Goal: Task Accomplishment & Management: Use online tool/utility

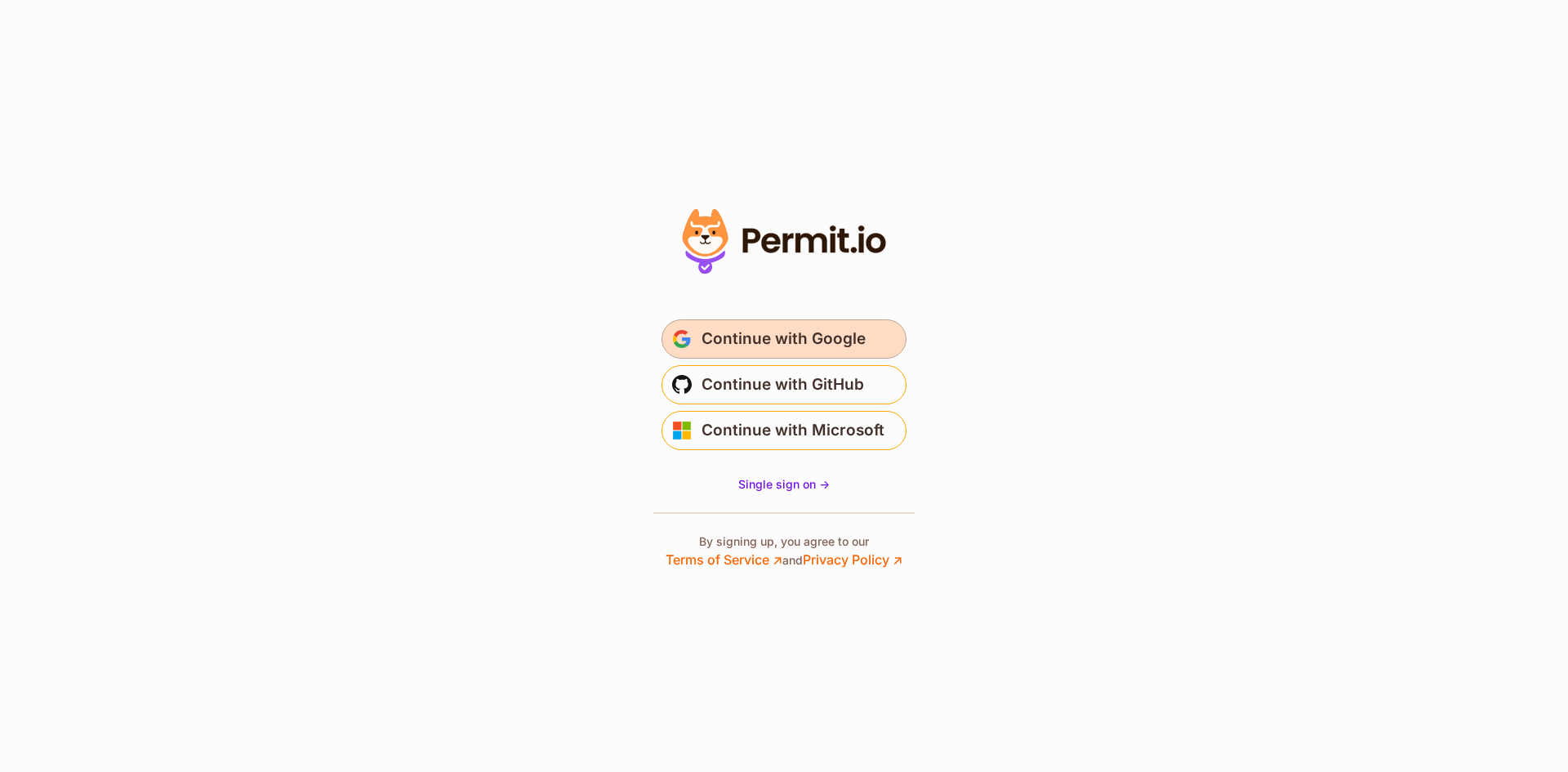
click at [758, 339] on span "Continue with Google" at bounding box center [784, 339] width 164 height 26
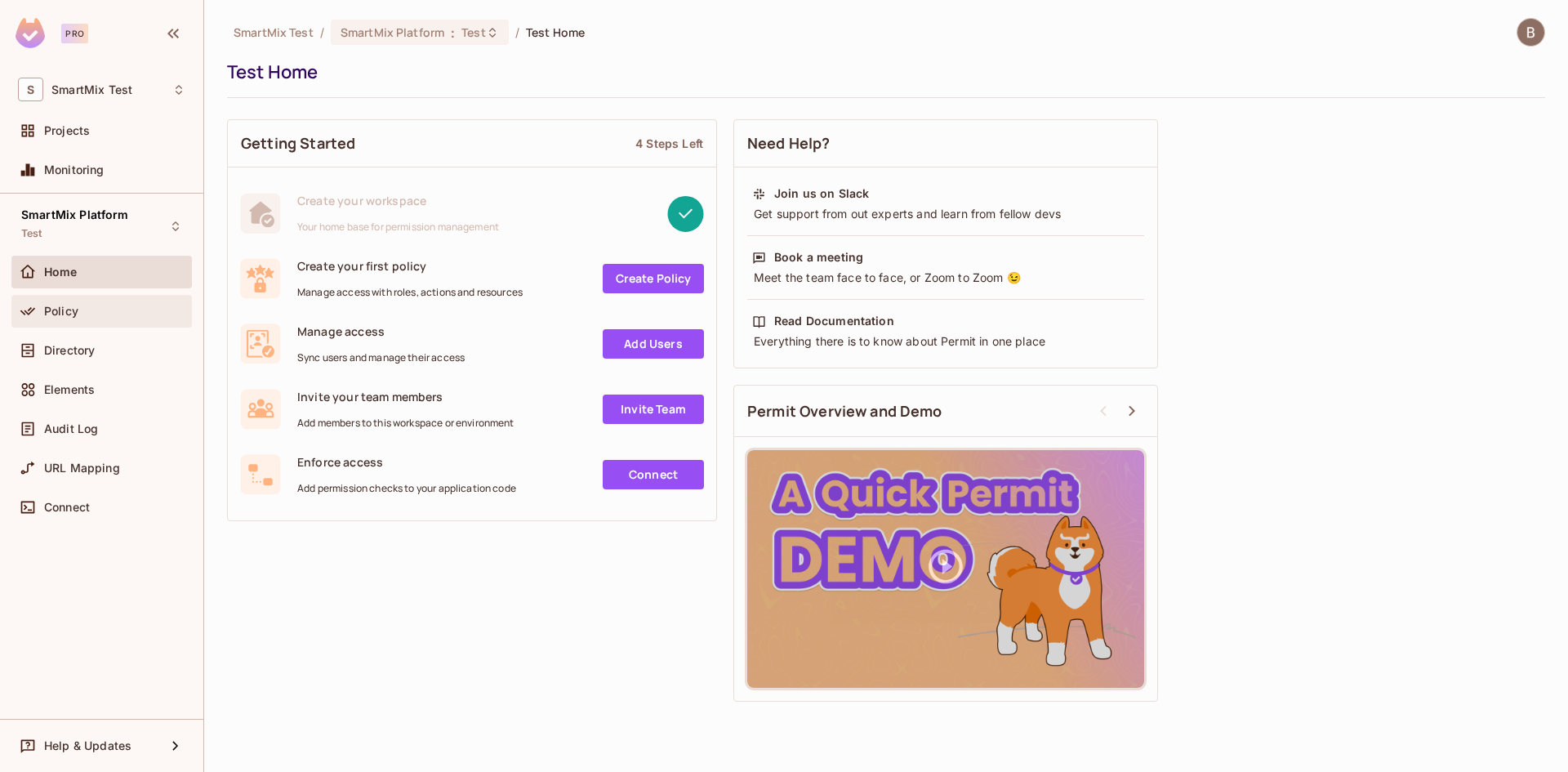
click at [97, 321] on div "Policy" at bounding box center [101, 311] width 180 height 33
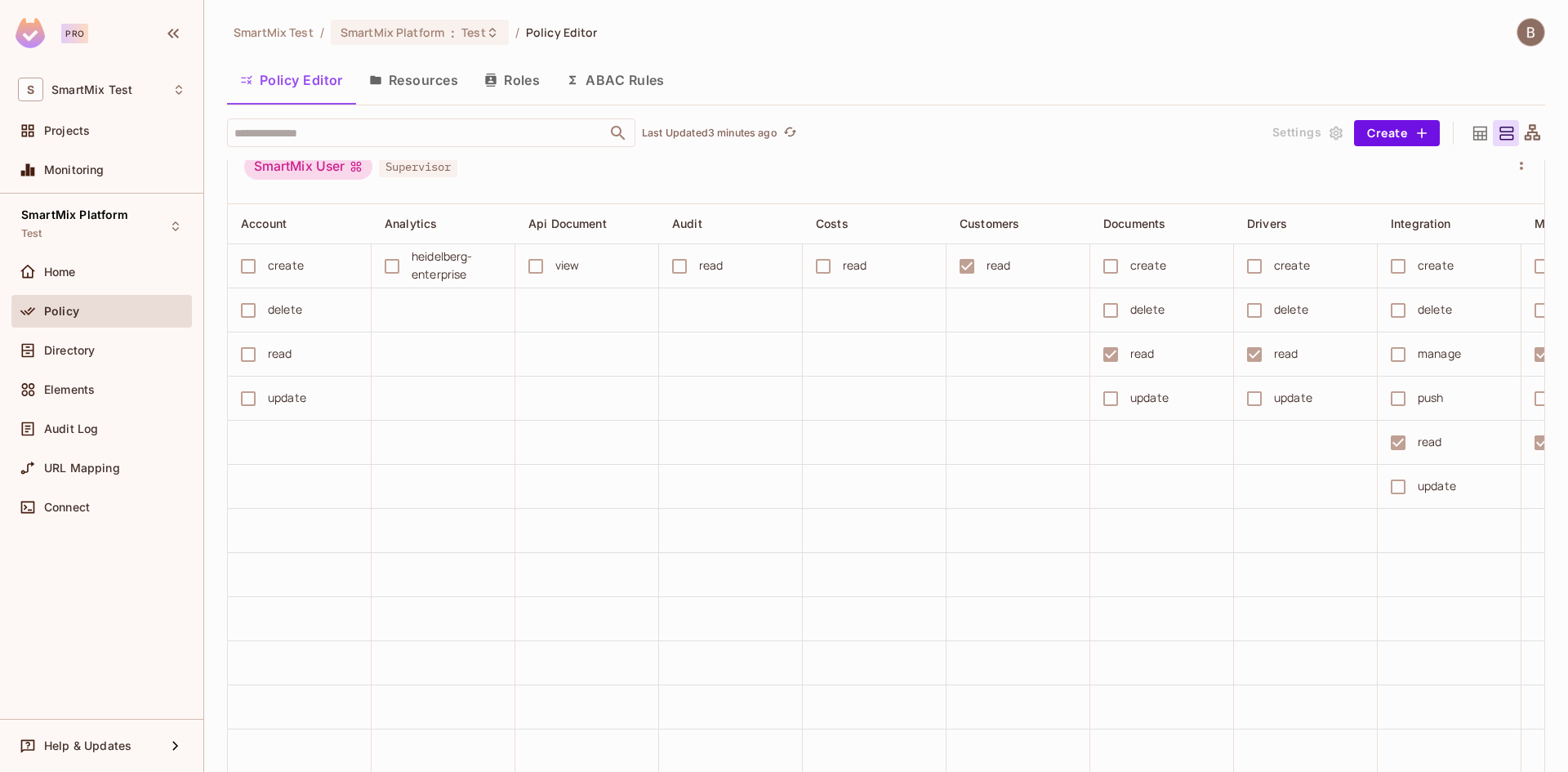
scroll to position [0, 16]
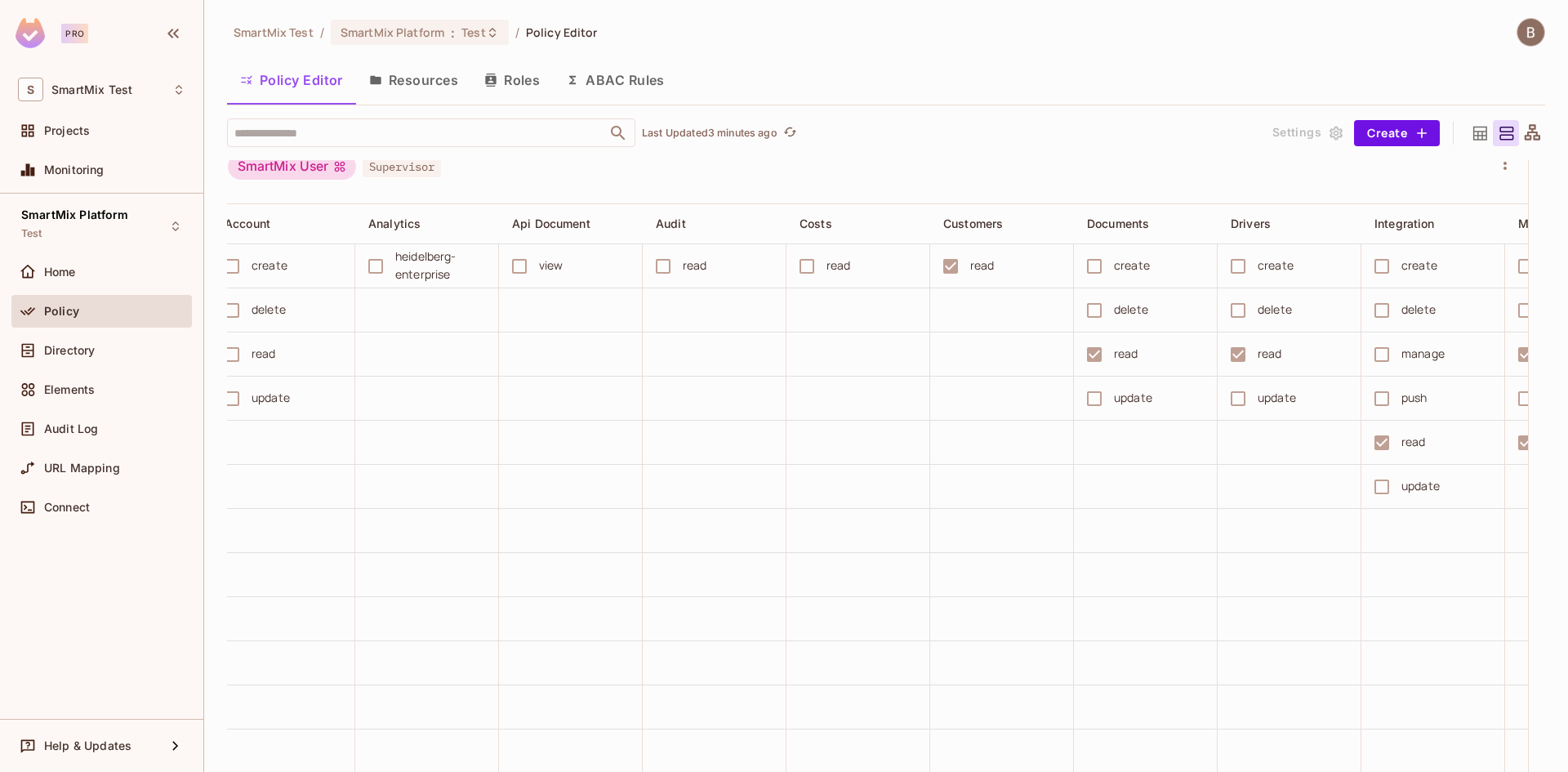
click at [531, 66] on button "Roles" at bounding box center [512, 79] width 82 height 41
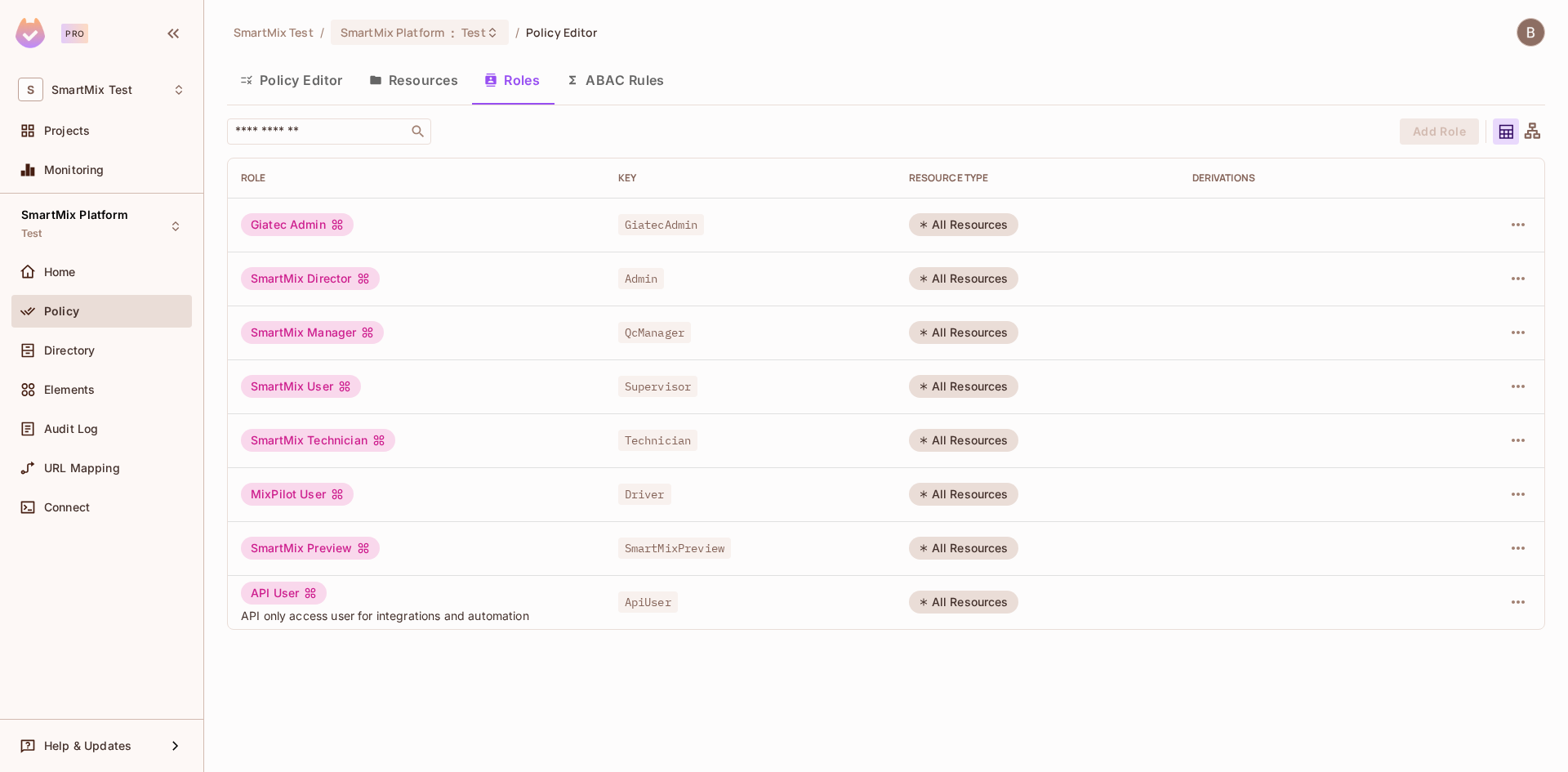
click at [344, 80] on button "Policy Editor" at bounding box center [291, 79] width 129 height 41
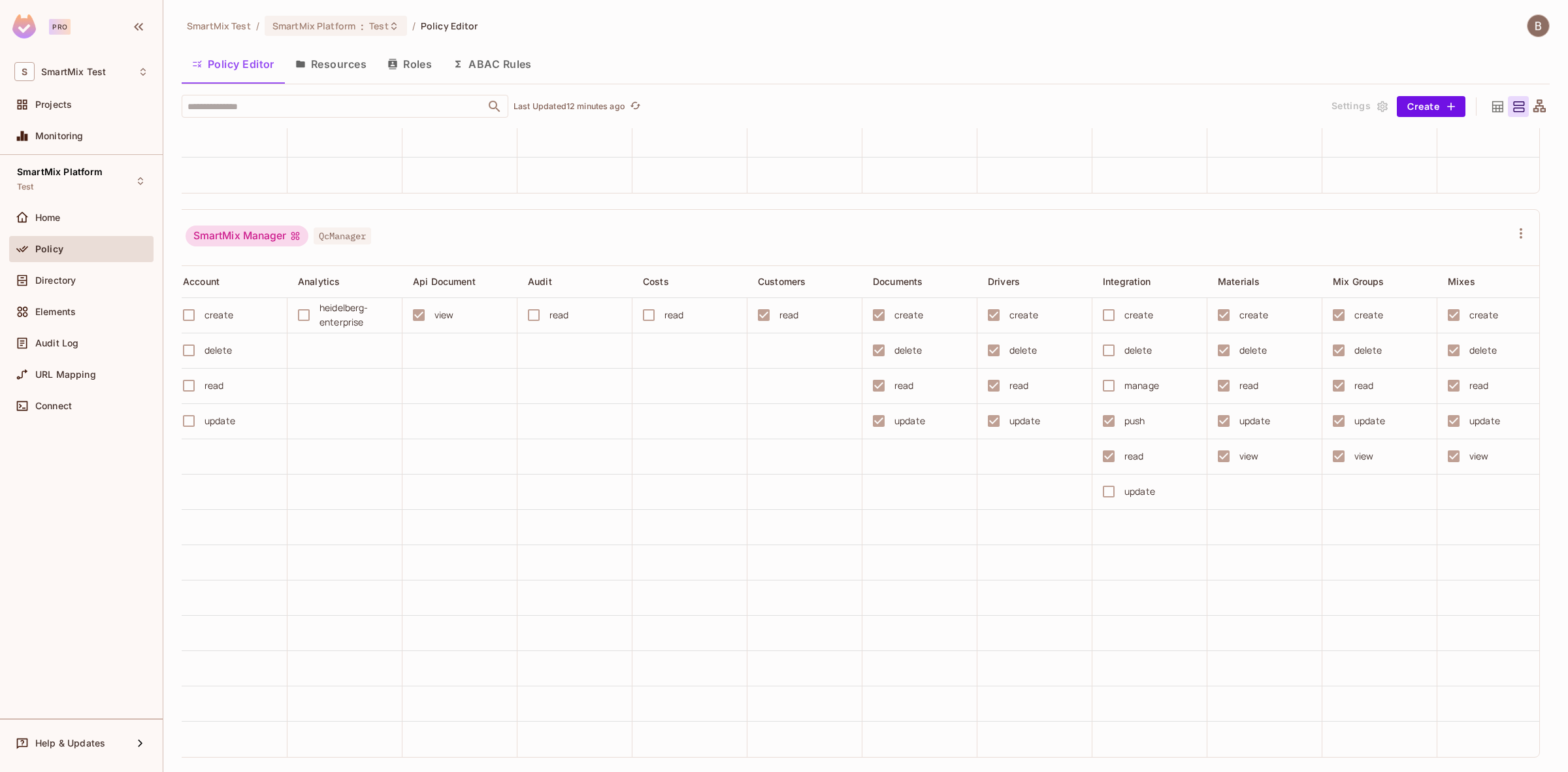
scroll to position [2276, 0]
